Goal: Entertainment & Leisure: Consume media (video, audio)

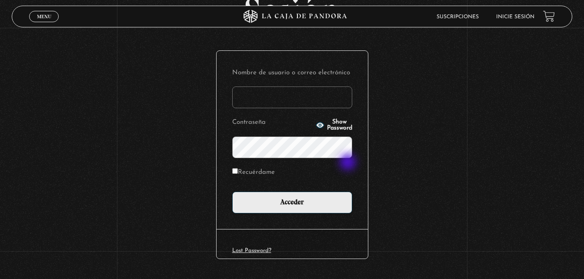
scroll to position [87, 0]
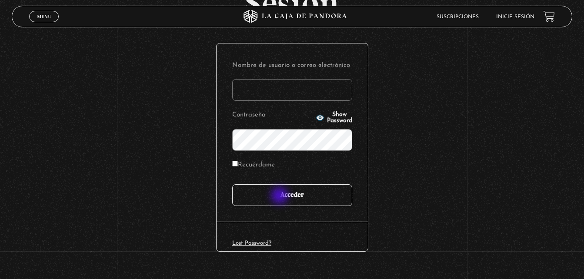
type input "[EMAIL_ADDRESS][DOMAIN_NAME]"
click at [280, 196] on input "Acceder" at bounding box center [292, 195] width 120 height 22
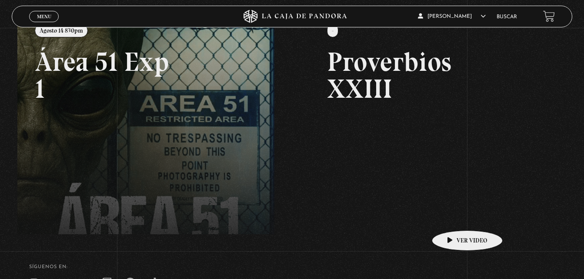
scroll to position [130, 0]
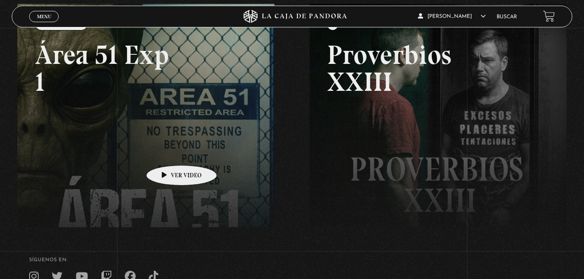
click at [168, 152] on link at bounding box center [309, 143] width 584 height 279
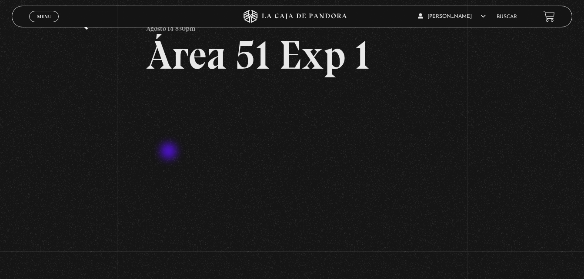
scroll to position [87, 0]
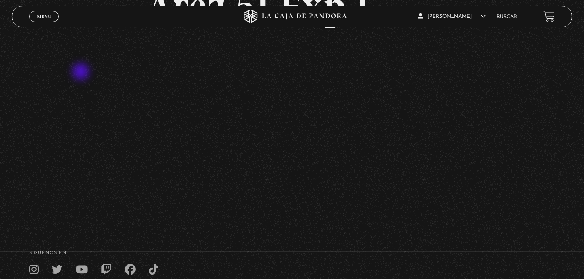
click at [82, 73] on div "Volver Agosto 14 830pm Área 51 Exp 1" at bounding box center [292, 80] width 584 height 279
